Goal: Transaction & Acquisition: Download file/media

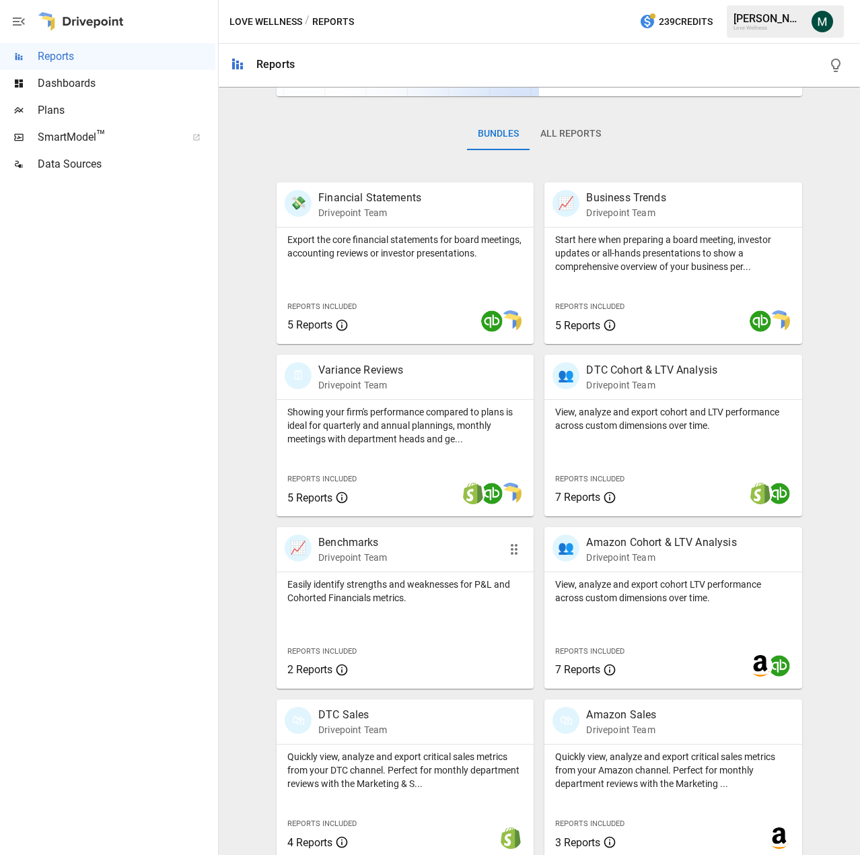
scroll to position [188, 0]
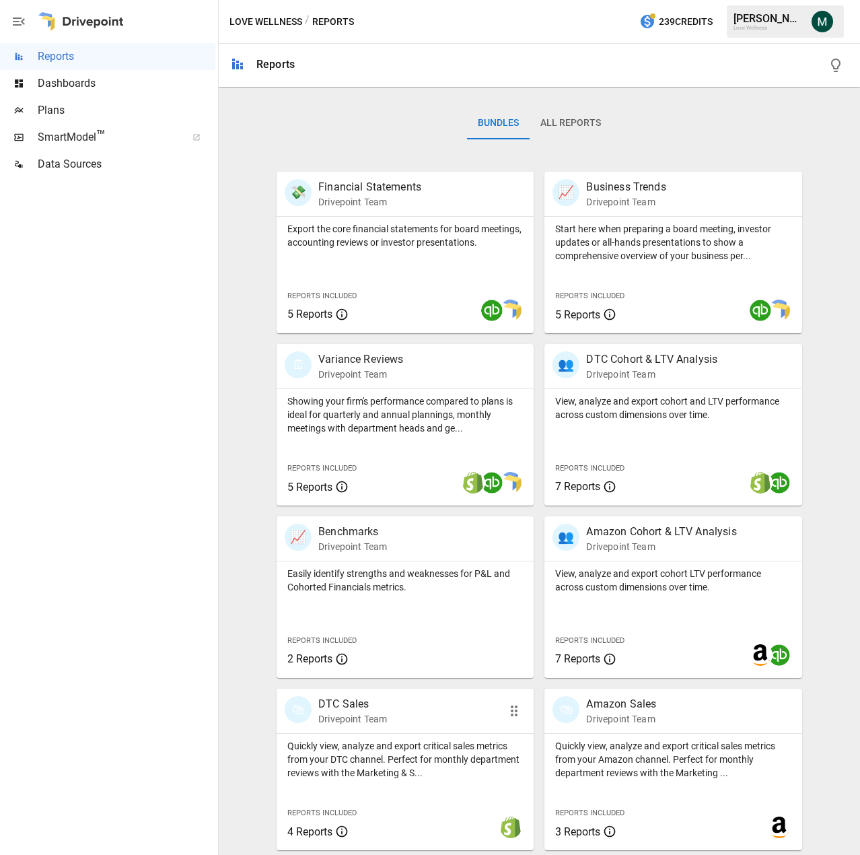
click at [376, 710] on p "DTC Sales" at bounding box center [352, 704] width 69 height 16
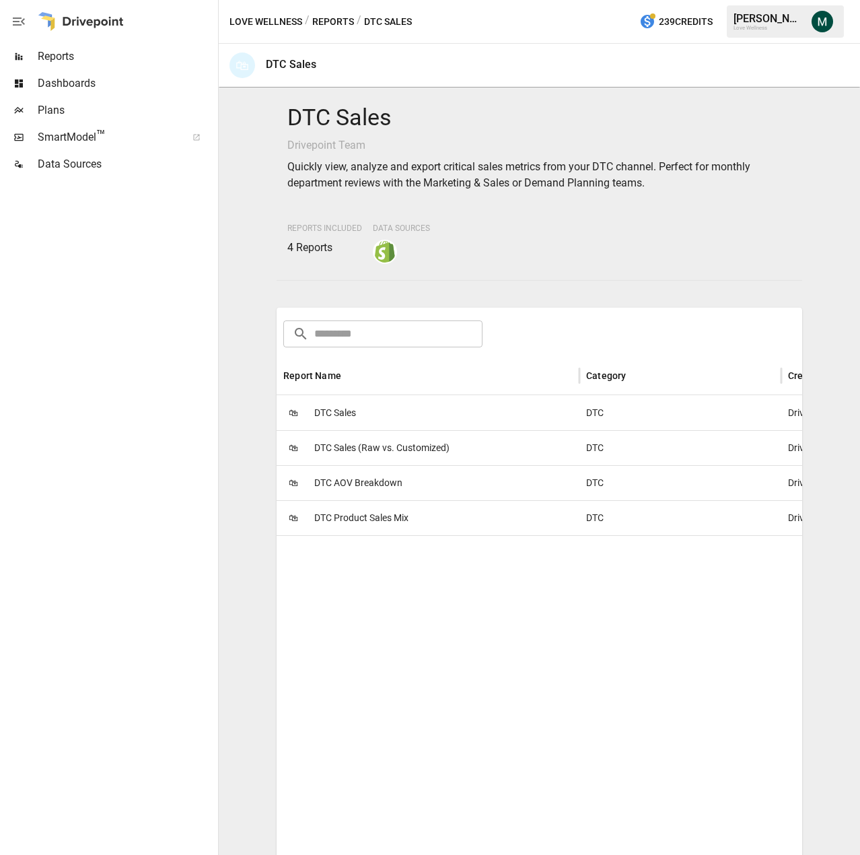
click at [338, 413] on span "DTC Sales" at bounding box center [335, 413] width 42 height 34
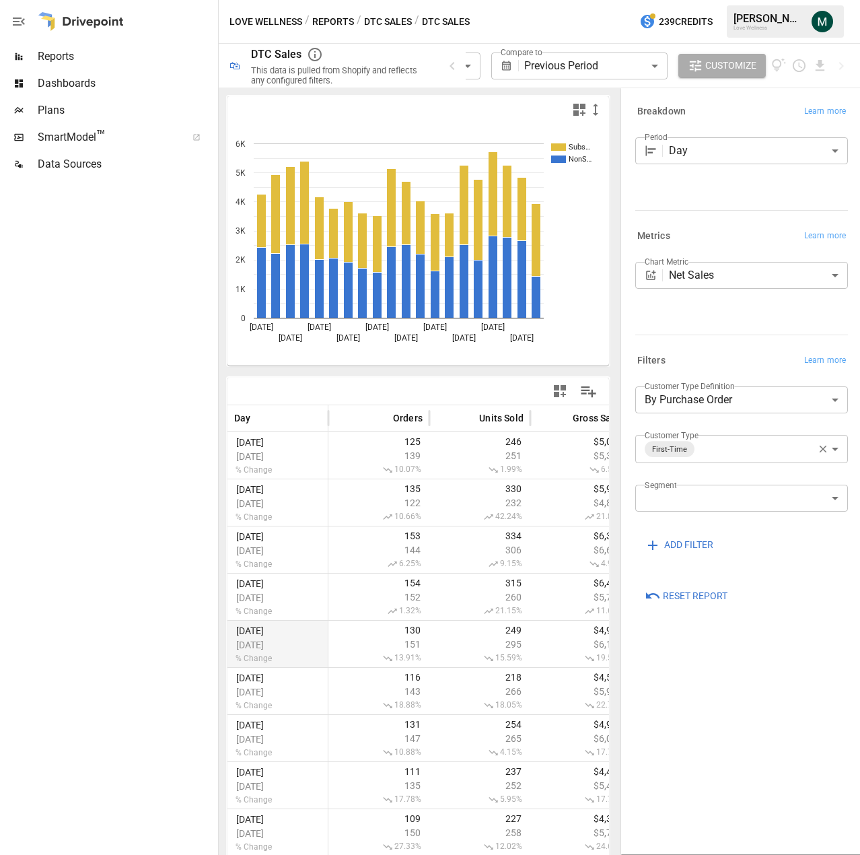
scroll to position [537, 0]
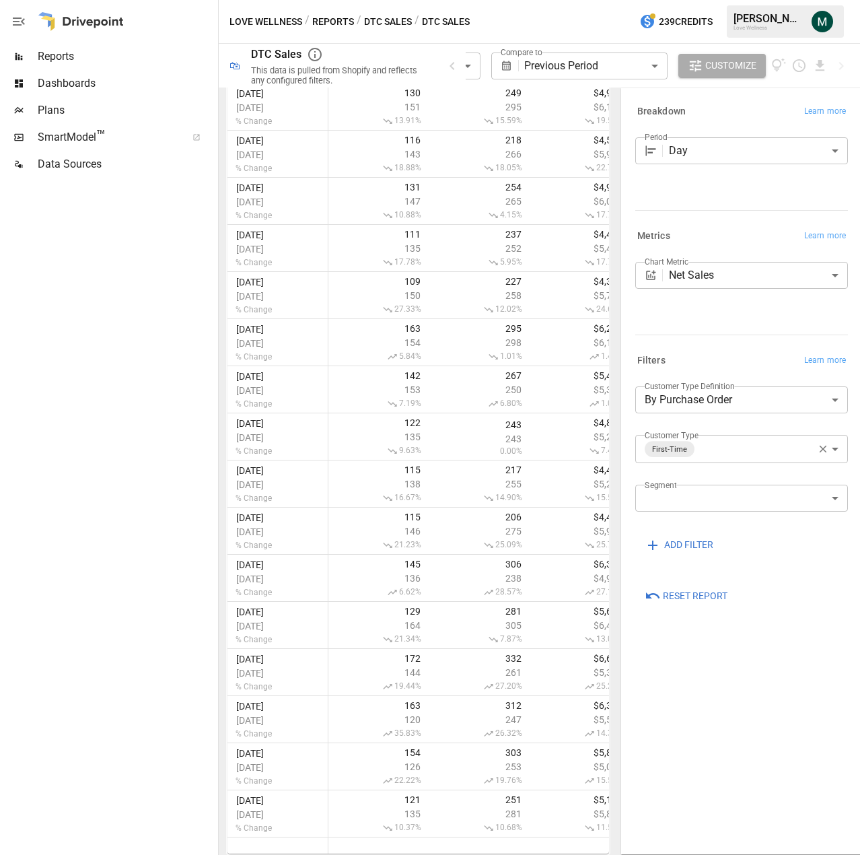
click at [473, 0] on body "**********" at bounding box center [430, 0] width 860 height 0
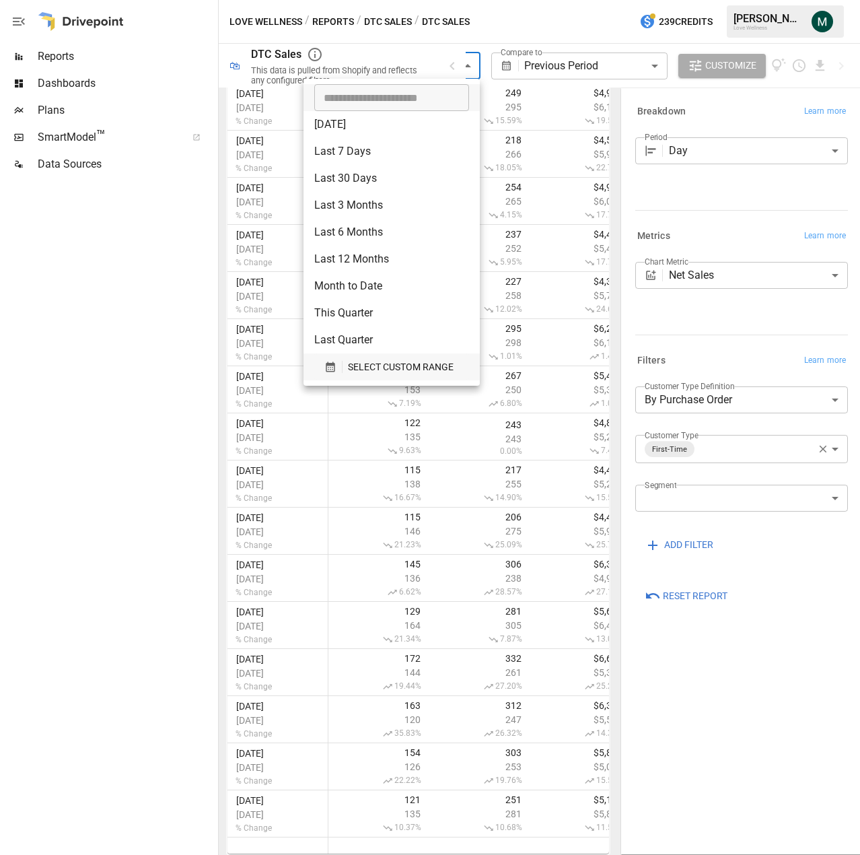
click at [410, 372] on span "SELECT CUSTOM RANGE" at bounding box center [401, 367] width 106 height 17
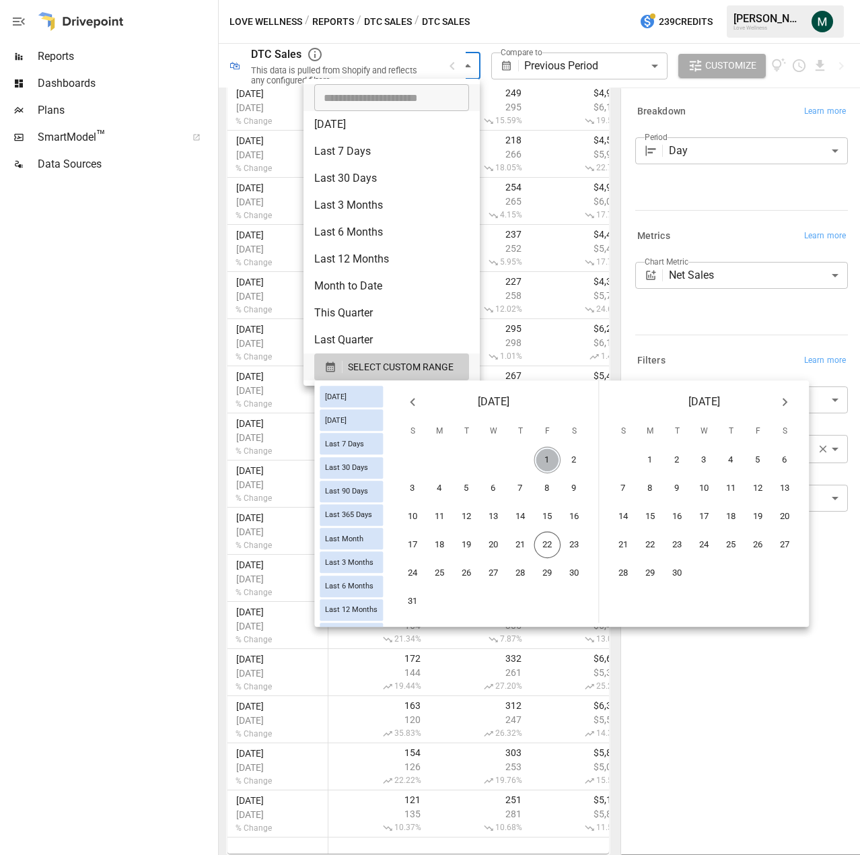
click at [558, 459] on button "1" at bounding box center [548, 460] width 27 height 27
click at [552, 546] on button "22" at bounding box center [548, 545] width 27 height 27
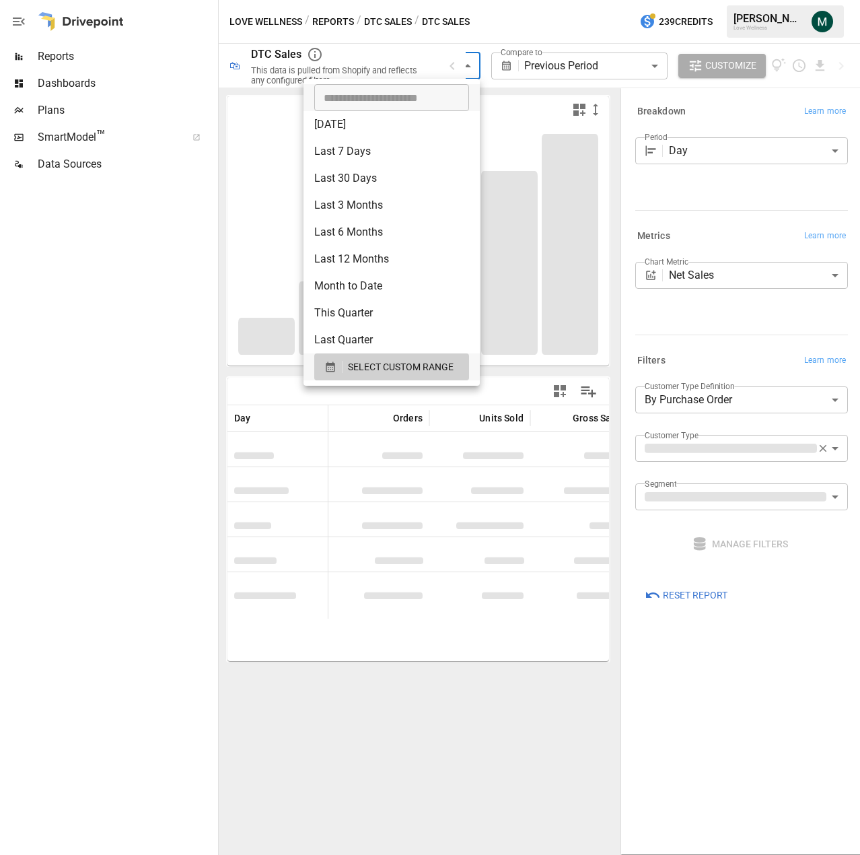
click at [568, 33] on div at bounding box center [430, 427] width 860 height 855
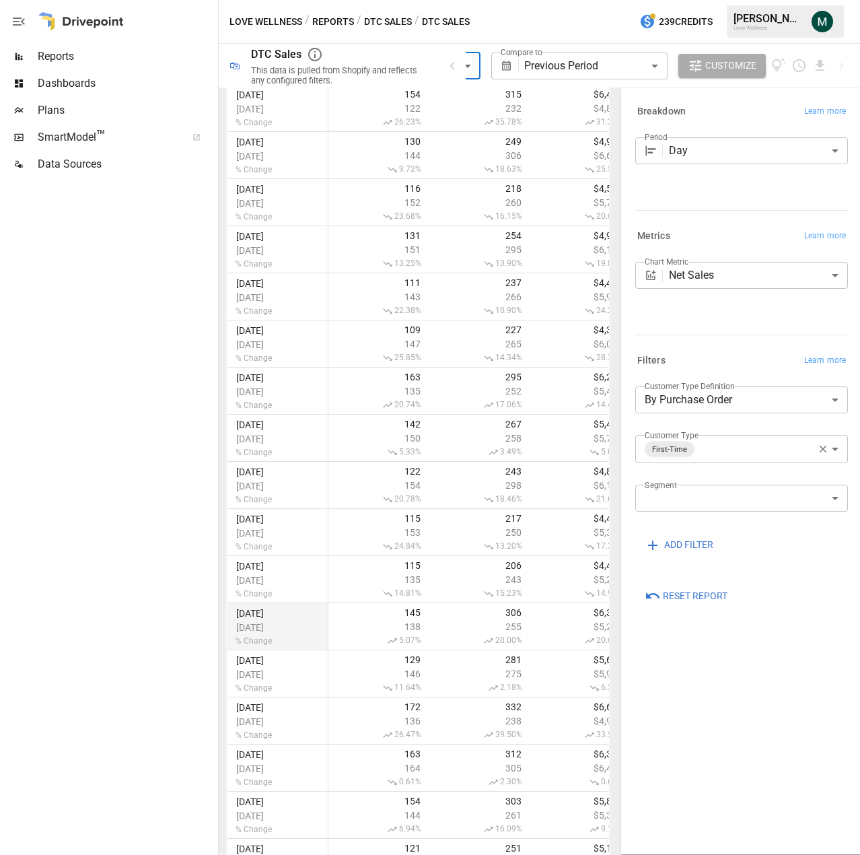
scroll to position [632, 0]
click at [823, 66] on icon "Download report" at bounding box center [820, 65] width 15 height 15
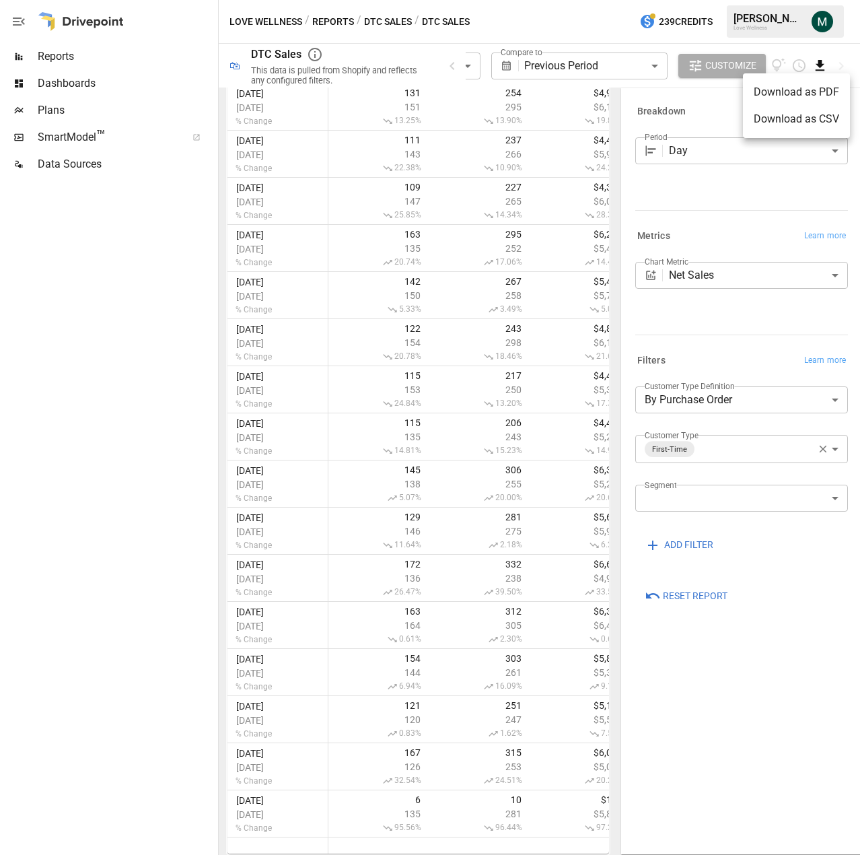
click at [804, 117] on li "Download as CSV" at bounding box center [796, 119] width 107 height 27
